Goal: Navigation & Orientation: Understand site structure

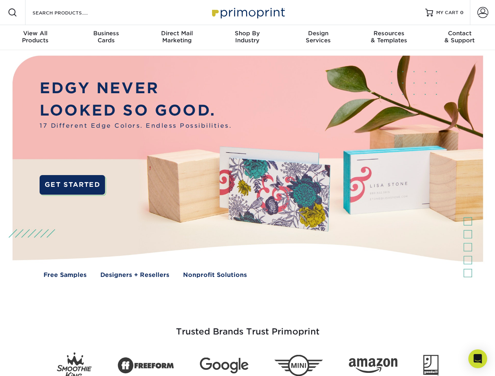
click at [247, 188] on img at bounding box center [247, 172] width 490 height 245
click at [13, 13] on span at bounding box center [12, 12] width 9 height 9
click at [483, 13] on span at bounding box center [483, 12] width 11 height 11
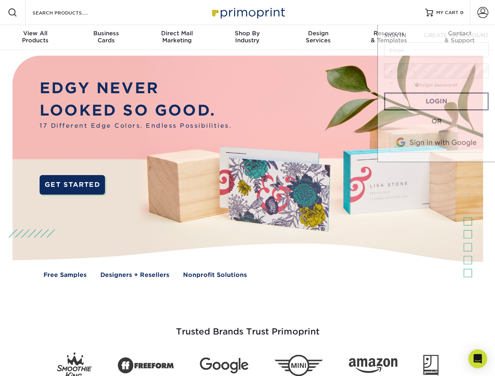
click at [35, 38] on div "View All Products" at bounding box center [35, 37] width 71 height 14
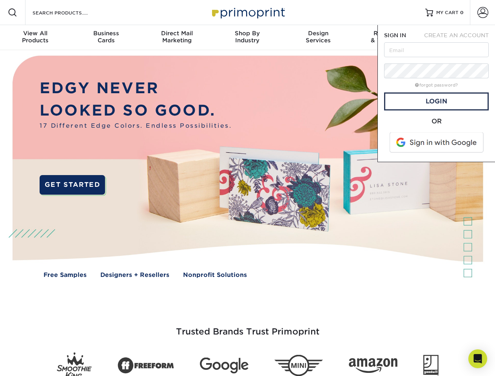
click at [106, 38] on div "Business Cards" at bounding box center [106, 37] width 71 height 14
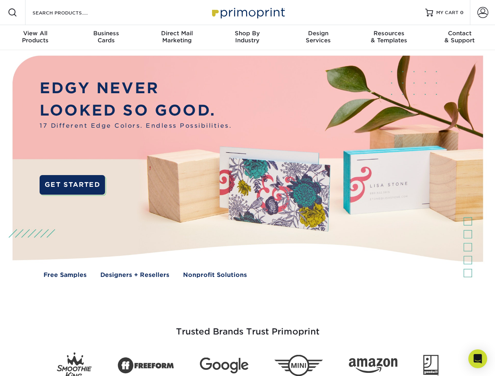
click at [177, 38] on div "Direct Mail Marketing" at bounding box center [177, 37] width 71 height 14
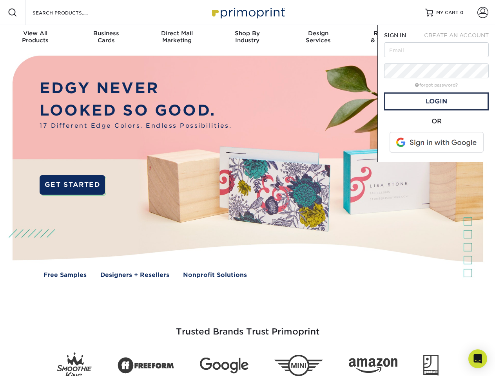
click at [247, 38] on div "Shop By Industry" at bounding box center [247, 37] width 71 height 14
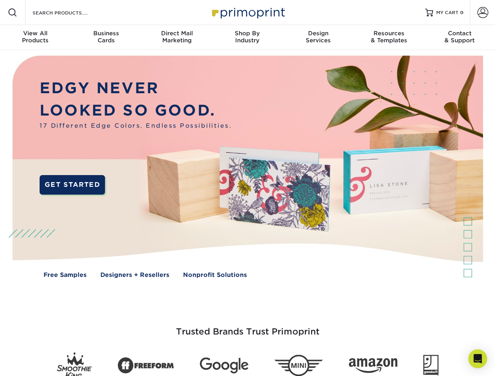
click at [318, 38] on div "Design Services" at bounding box center [318, 37] width 71 height 14
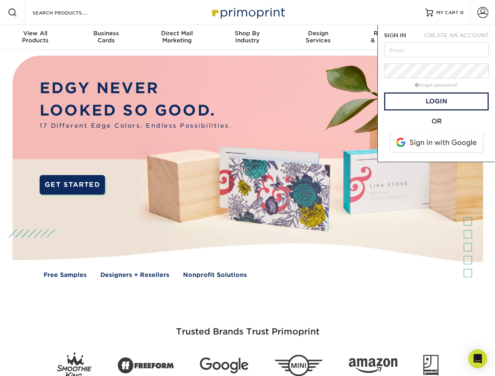
click at [389, 38] on span "SIGN IN" at bounding box center [395, 35] width 22 height 6
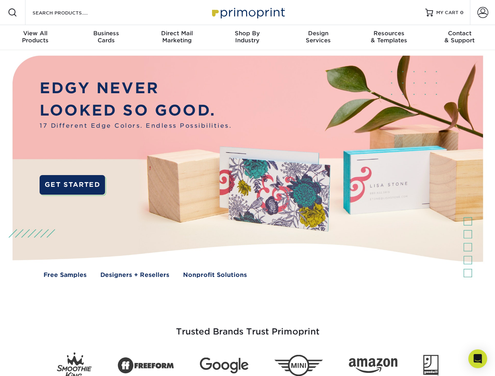
click at [460, 38] on div "Contact & Support" at bounding box center [460, 37] width 71 height 14
